Goal: Task Accomplishment & Management: Use online tool/utility

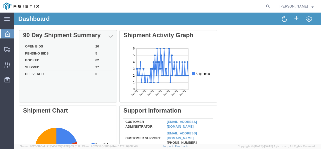
click at [96, 47] on td "20" at bounding box center [103, 46] width 20 height 7
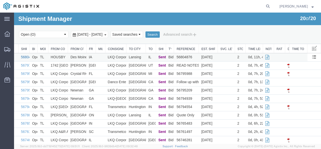
click at [27, 55] on link "56804876" at bounding box center [29, 57] width 16 height 4
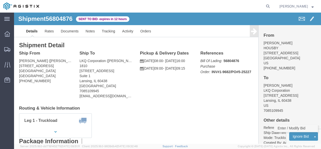
click link "Enter / Modify Bid"
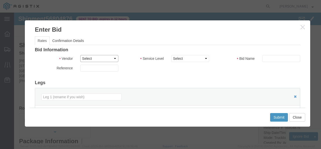
click select "Select RXO Freight Forwarding RXO Logistics"
select select "3224"
click select "Select RXO Freight Forwarding RXO Logistics"
click div "Bid Information Vendor Select RXO Freight Forwarding RXO Logistics Service Leve…"
click select "Select Air Airport to Airport Airport to Door CONESTOGA Cargo Van DFRM/STEP Doo…"
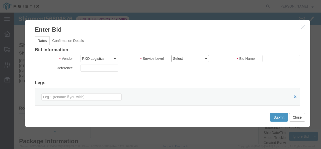
select select "11791"
click select "Select Air Airport to Airport Airport to Door CONESTOGA Cargo Van DFRM/STEP Doo…"
click div "Bid Name"
click input "text"
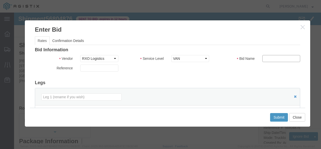
type input "bid"
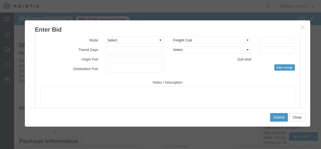
scroll to position [67, 0]
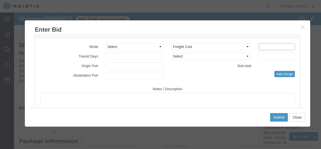
click input "number"
type input "780"
click button "Submit"
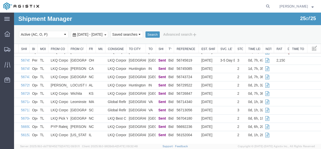
scroll to position [121, 0]
